Goal: Information Seeking & Learning: Check status

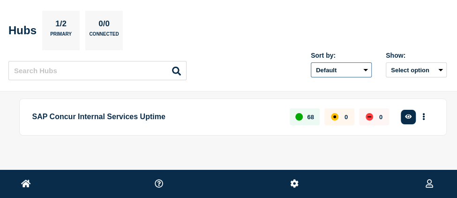
click at [363, 72] on select "Default Last added Last updated Most active A-Z" at bounding box center [341, 69] width 61 height 15
click at [405, 72] on button "Select option" at bounding box center [416, 69] width 61 height 15
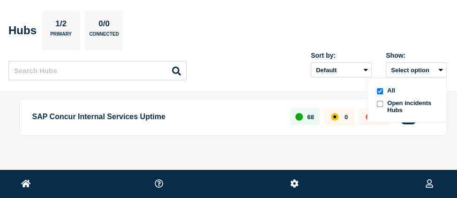
click at [384, 103] on div at bounding box center [379, 106] width 9 height 14
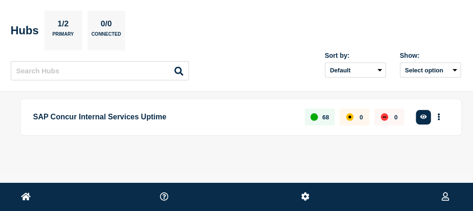
click at [0, 0] on link "Home" at bounding box center [0, 0] width 0 height 0
click at [0, 0] on button "Account settings" at bounding box center [0, 0] width 0 height 0
click at [0, 0] on link "Team Members" at bounding box center [0, 0] width 0 height 0
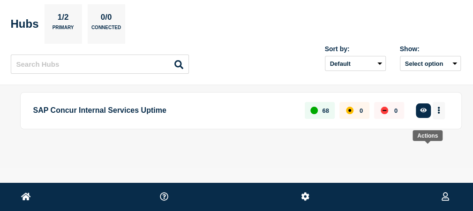
click at [433, 119] on button "More actions" at bounding box center [439, 110] width 12 height 17
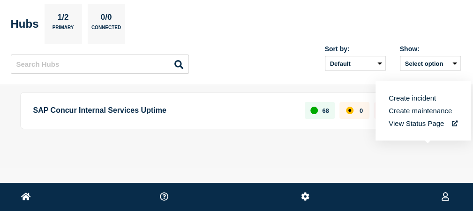
click at [407, 119] on link "View Status Page" at bounding box center [423, 123] width 69 height 8
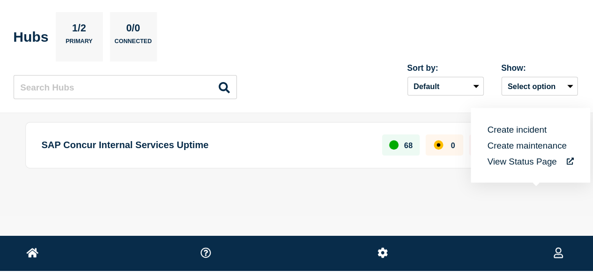
scroll to position [0, 0]
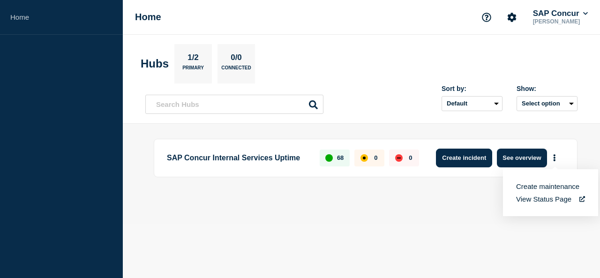
click at [464, 156] on button "Create incident" at bounding box center [464, 158] width 56 height 19
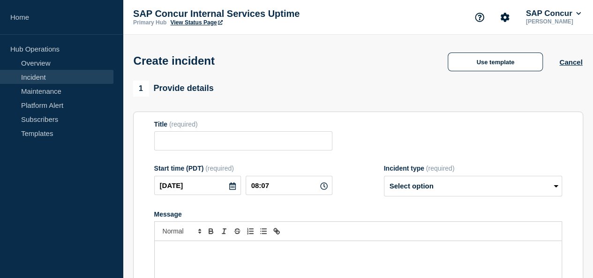
click at [464, 156] on form "Title (required) Start time (PDT) (required) [DATE] 08:07 Incident type (requir…" at bounding box center [358, 238] width 408 height 234
click at [407, 106] on div "1 Provide details Title (required) Start time (PDT) (required) [DATE] 08:07 Inc…" at bounding box center [358, 222] width 450 height 283
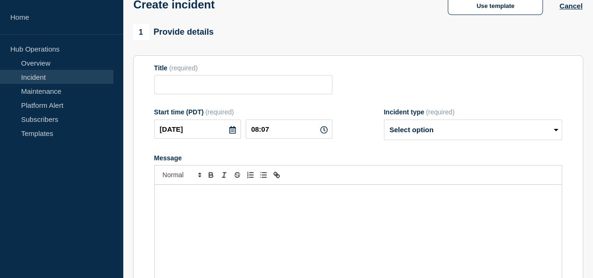
scroll to position [75, 0]
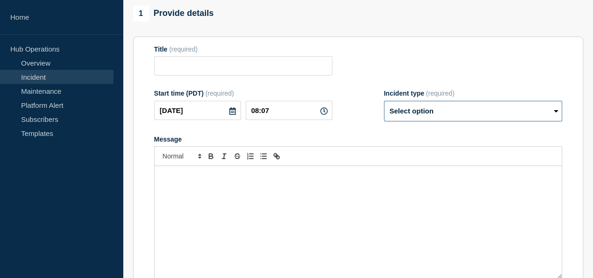
click at [434, 120] on select "Select option Investigating Identified Monitoring" at bounding box center [473, 111] width 178 height 21
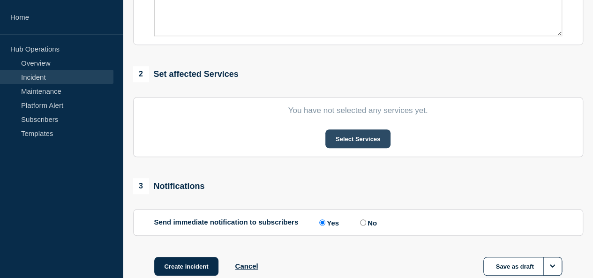
click at [365, 144] on button "Select Services" at bounding box center [358, 138] width 65 height 19
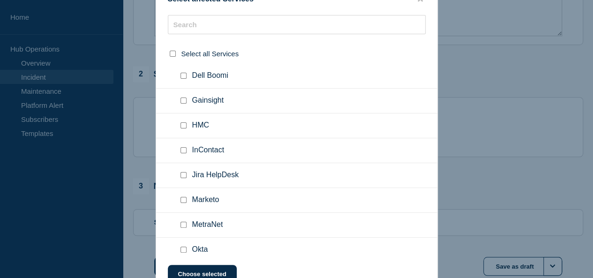
scroll to position [179, 0]
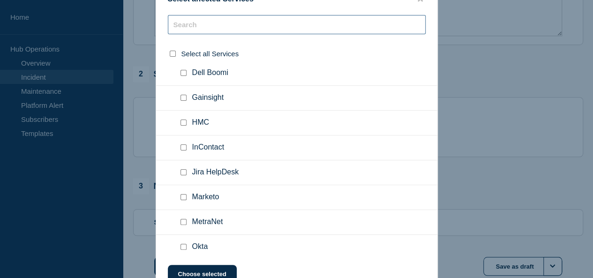
click at [290, 22] on input "text" at bounding box center [297, 24] width 258 height 19
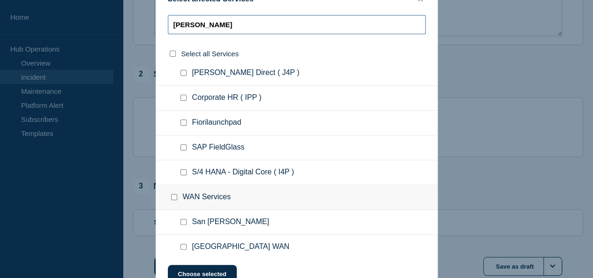
scroll to position [0, 0]
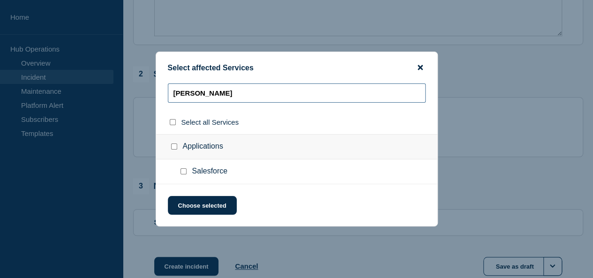
type input "[PERSON_NAME]"
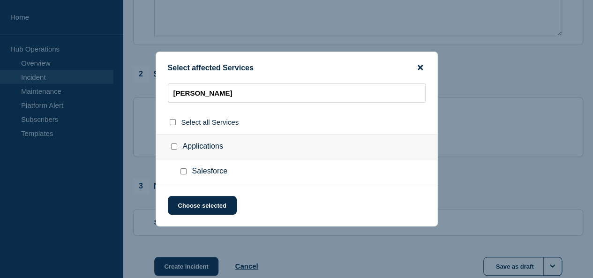
click at [421, 68] on icon "close button" at bounding box center [420, 67] width 5 height 5
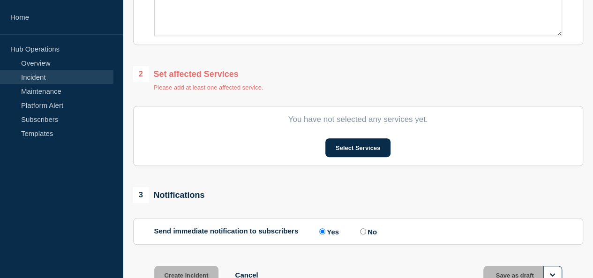
click at [289, 85] on div "2 Set affected Services Please add at least one affected service." at bounding box center [358, 78] width 450 height 25
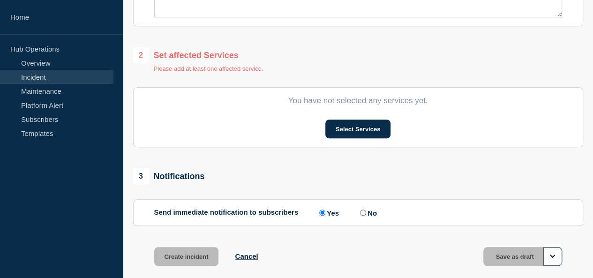
scroll to position [356, 0]
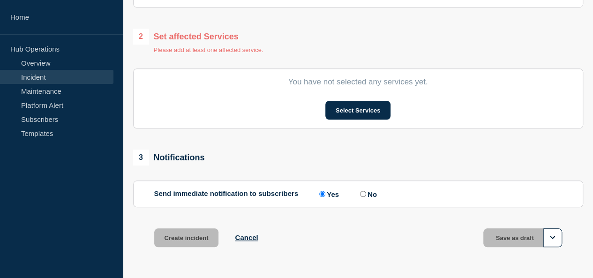
click at [36, 77] on link "Incident" at bounding box center [57, 77] width 114 height 14
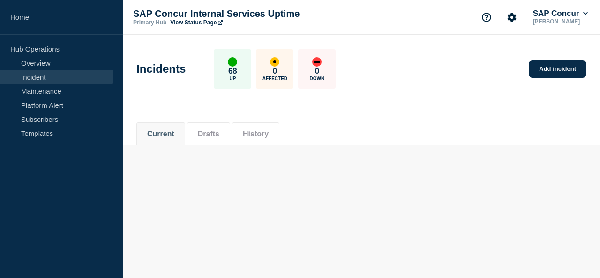
click at [36, 77] on link "Incident" at bounding box center [57, 77] width 114 height 14
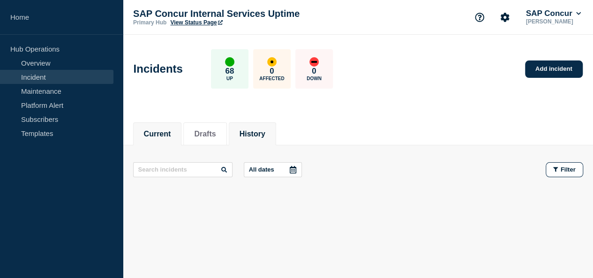
click at [265, 135] on button "History" at bounding box center [253, 134] width 26 height 8
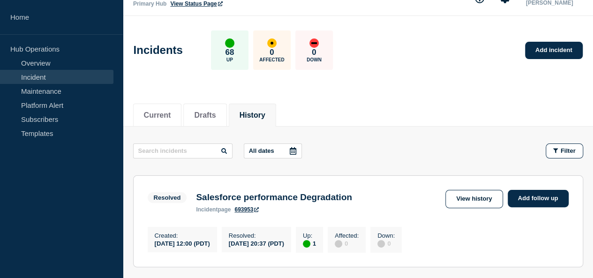
click at [395, 197] on section "Resolved Salesforce performance Degradation incident page 693953 View history A…" at bounding box center [358, 221] width 450 height 92
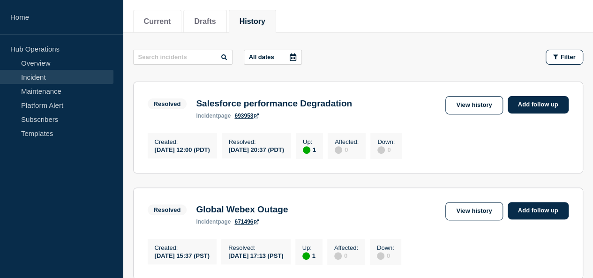
scroll to position [131, 0]
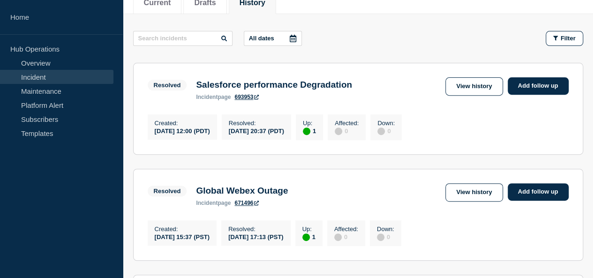
click at [246, 98] on link "693953" at bounding box center [247, 97] width 24 height 7
click at [464, 87] on link "View history" at bounding box center [474, 86] width 57 height 18
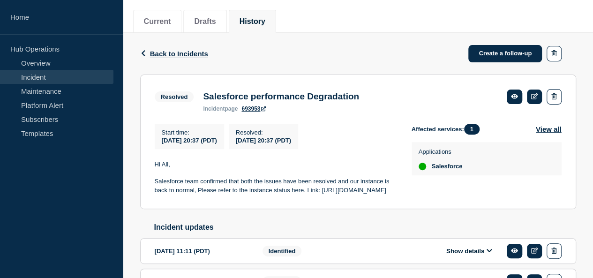
scroll to position [131, 0]
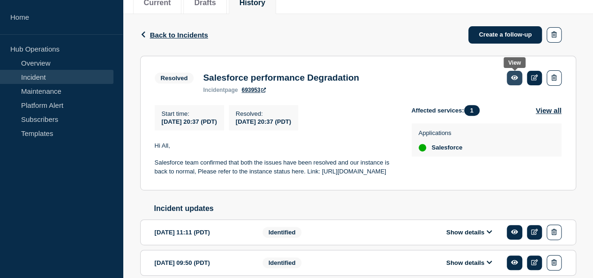
click at [464, 78] on icon at bounding box center [514, 78] width 7 height 5
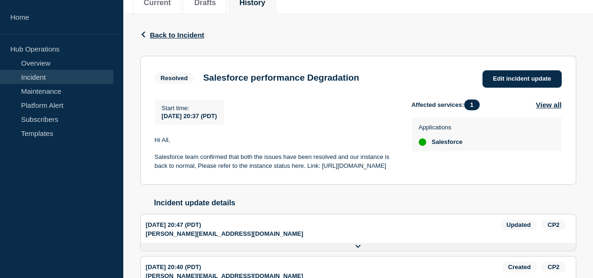
scroll to position [150, 0]
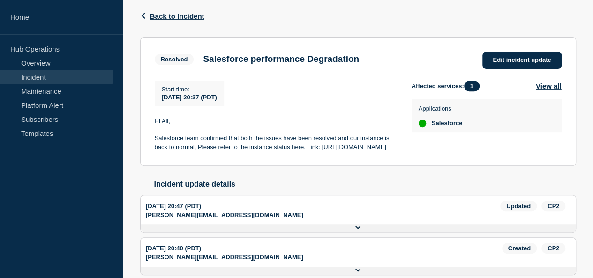
click at [0, 0] on icon at bounding box center [0, 0] width 0 height 0
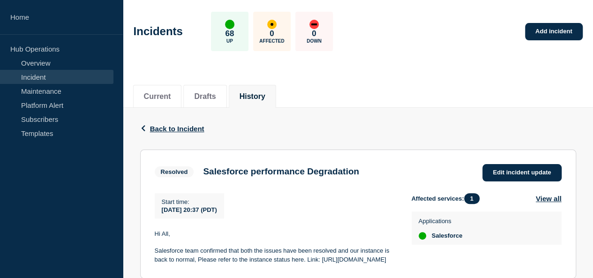
scroll to position [19, 0]
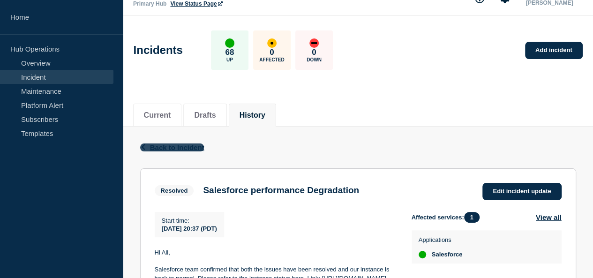
click at [154, 144] on span "Back to Incident" at bounding box center [177, 148] width 54 height 8
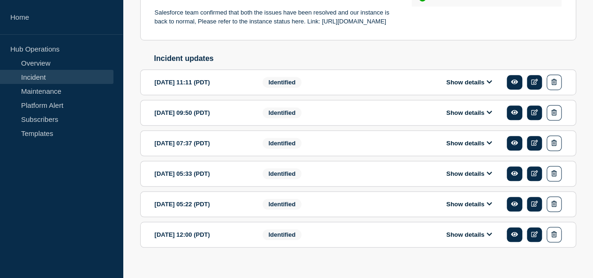
scroll to position [300, 0]
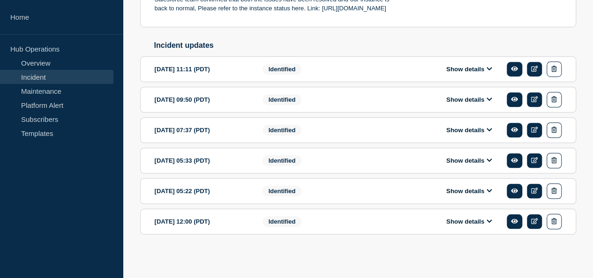
click at [464, 197] on icon at bounding box center [490, 221] width 6 height 6
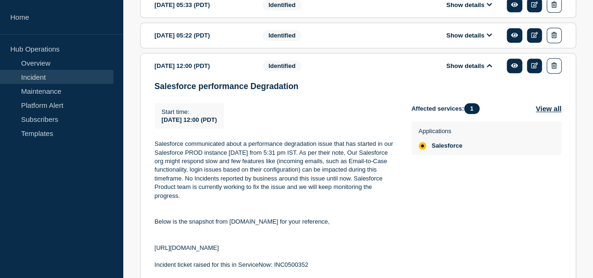
scroll to position [432, 0]
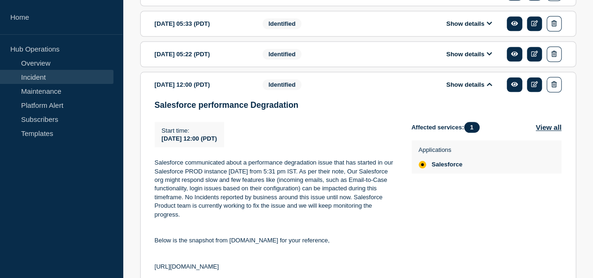
click at [464, 57] on icon at bounding box center [490, 54] width 6 height 6
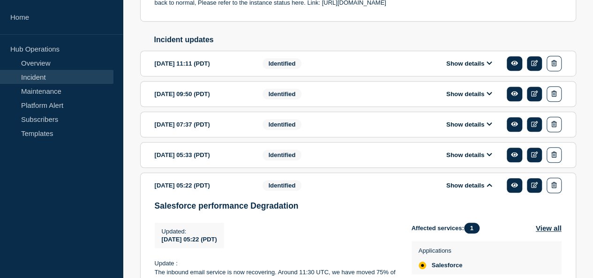
scroll to position [281, 0]
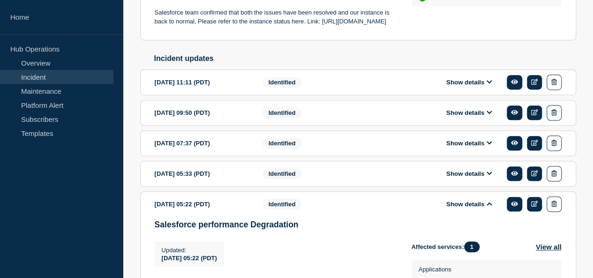
click at [464, 176] on icon at bounding box center [490, 173] width 6 height 6
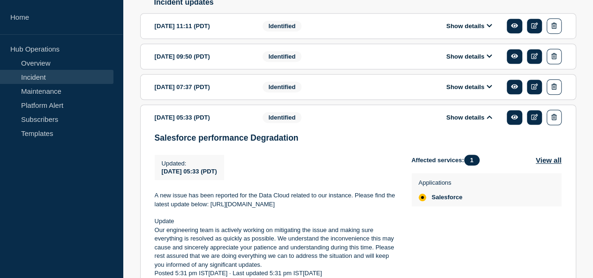
scroll to position [319, 0]
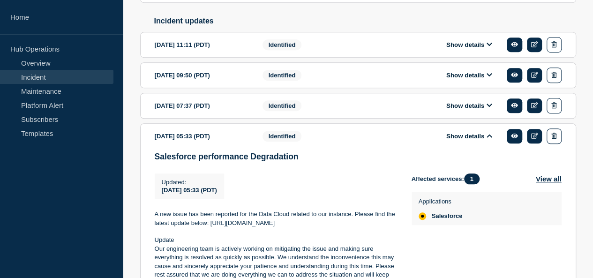
click at [464, 140] on button "Show details" at bounding box center [470, 136] width 52 height 8
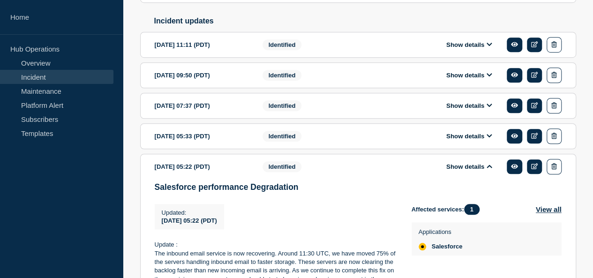
click at [464, 169] on icon at bounding box center [490, 166] width 6 height 6
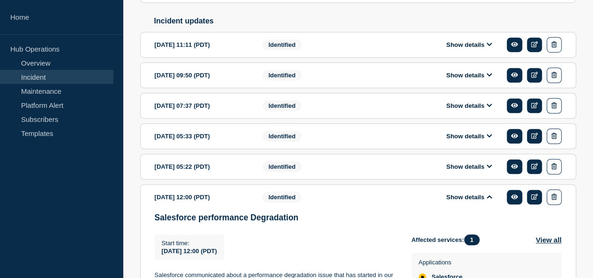
click at [464, 47] on icon at bounding box center [490, 44] width 6 height 6
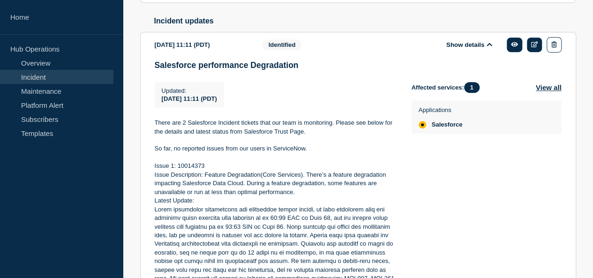
click at [396, 103] on div "Updated : [DATE] 11:11 (PDT) Updated [DATE] 11:11 (PDT)" at bounding box center [283, 94] width 257 height 25
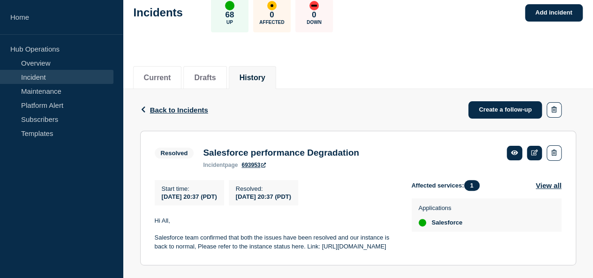
scroll to position [75, 0]
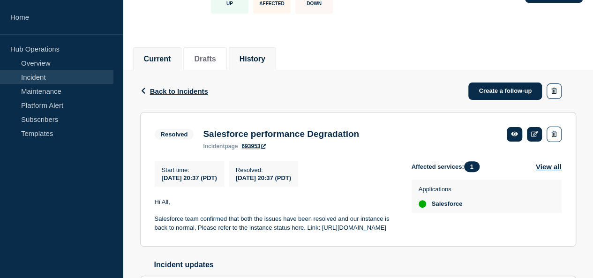
click at [178, 60] on li "Current" at bounding box center [157, 58] width 49 height 23
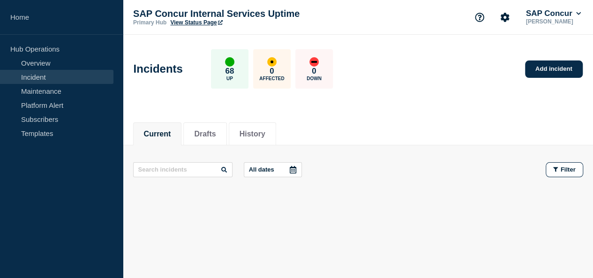
click at [198, 19] on link "View Status Page" at bounding box center [196, 22] width 52 height 7
click at [49, 89] on link "Maintenance" at bounding box center [57, 91] width 114 height 14
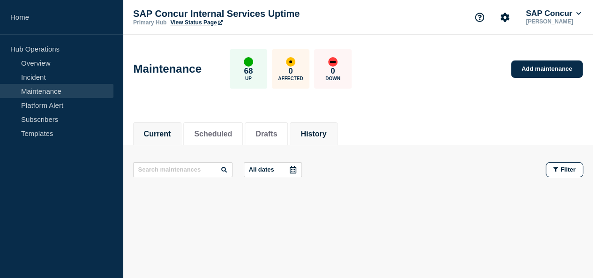
click at [314, 141] on li "History" at bounding box center [313, 133] width 47 height 23
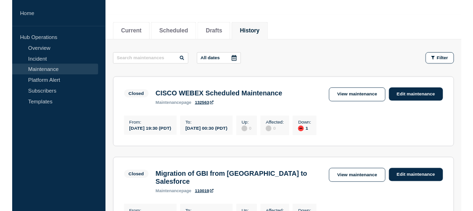
scroll to position [113, 0]
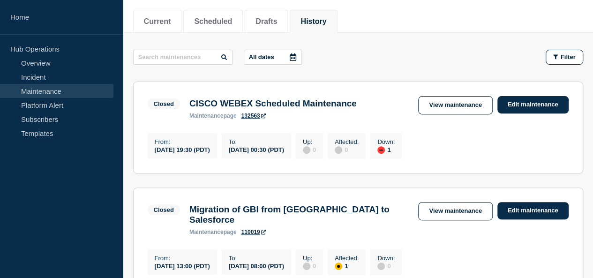
click at [284, 141] on p "To :" at bounding box center [256, 141] width 55 height 7
